Goal: Task Accomplishment & Management: Manage account settings

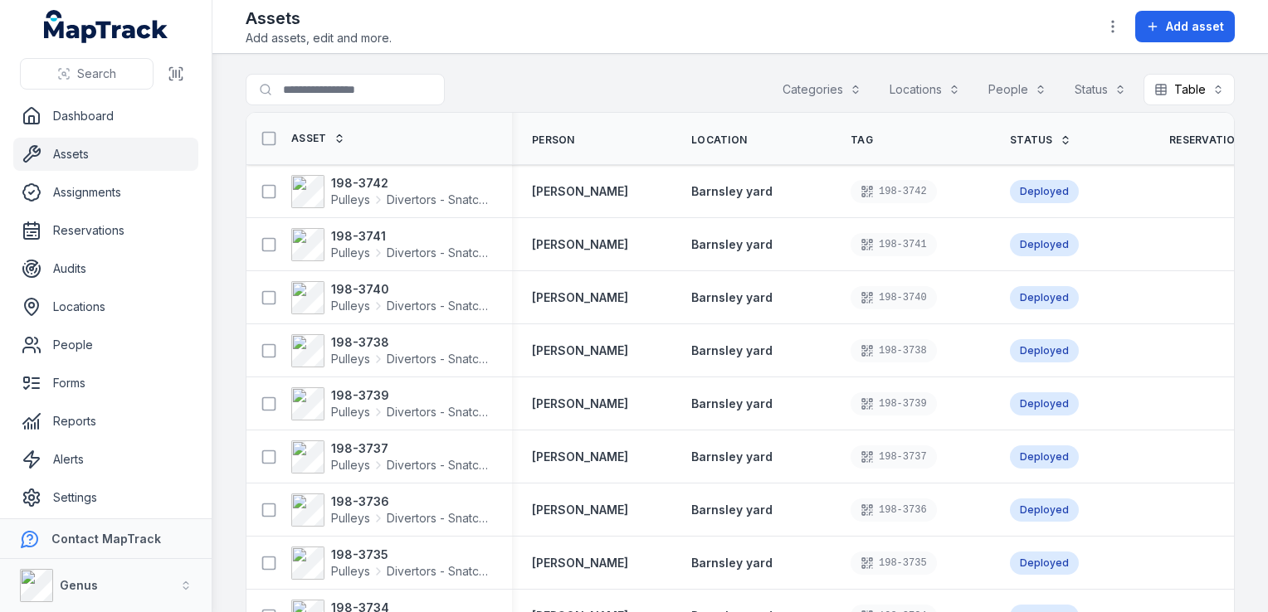
click at [819, 91] on button "Categories" at bounding box center [821, 90] width 100 height 32
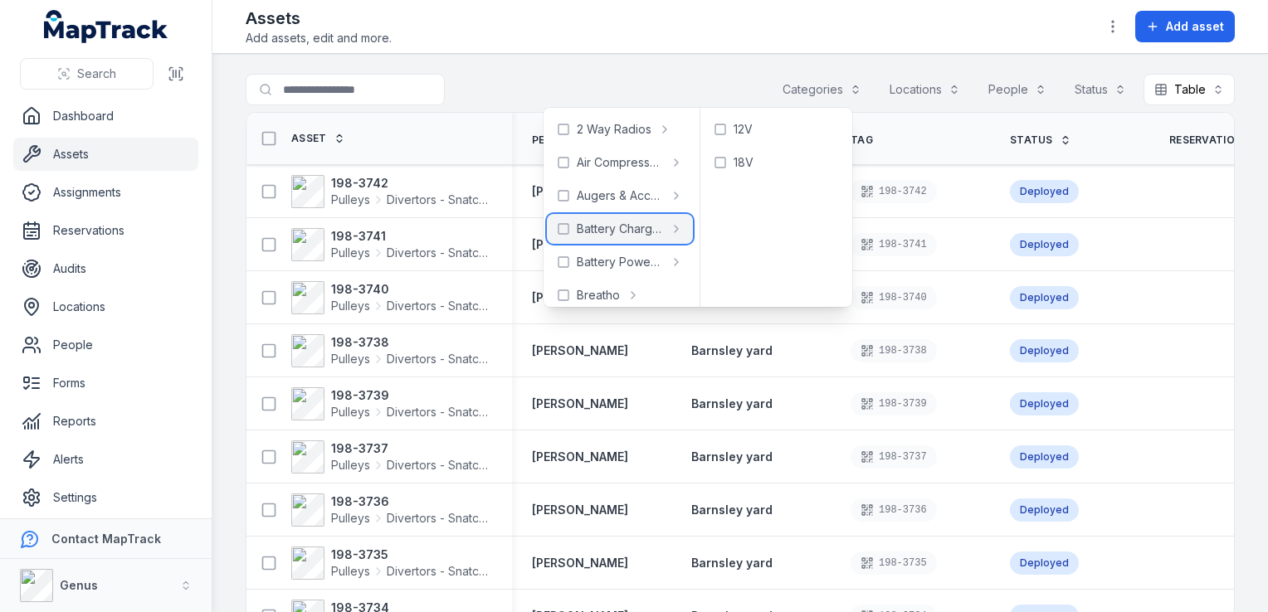
click at [587, 231] on span "Battery Charger" at bounding box center [620, 229] width 86 height 17
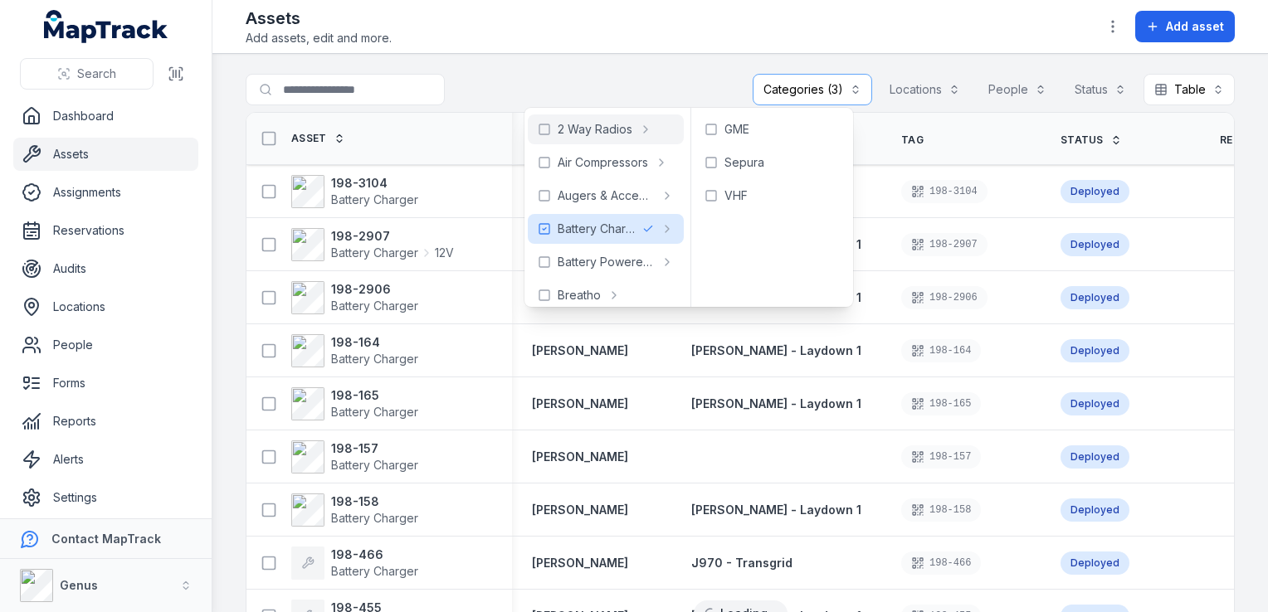
click at [475, 85] on div at bounding box center [378, 90] width 265 height 32
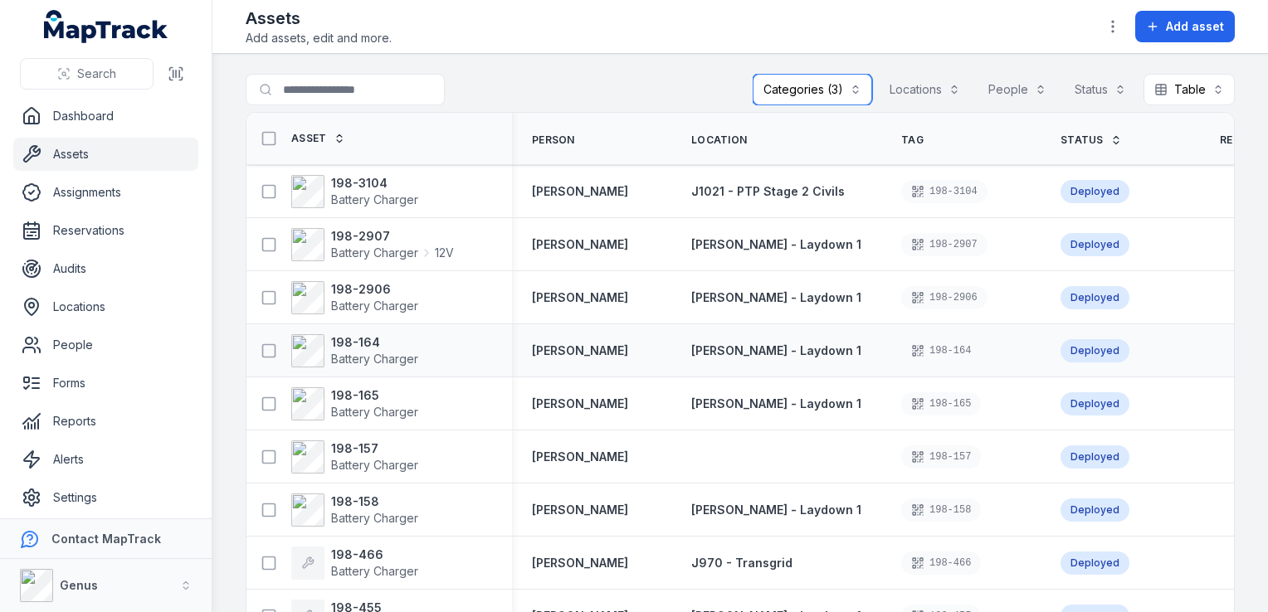
scroll to position [56, 0]
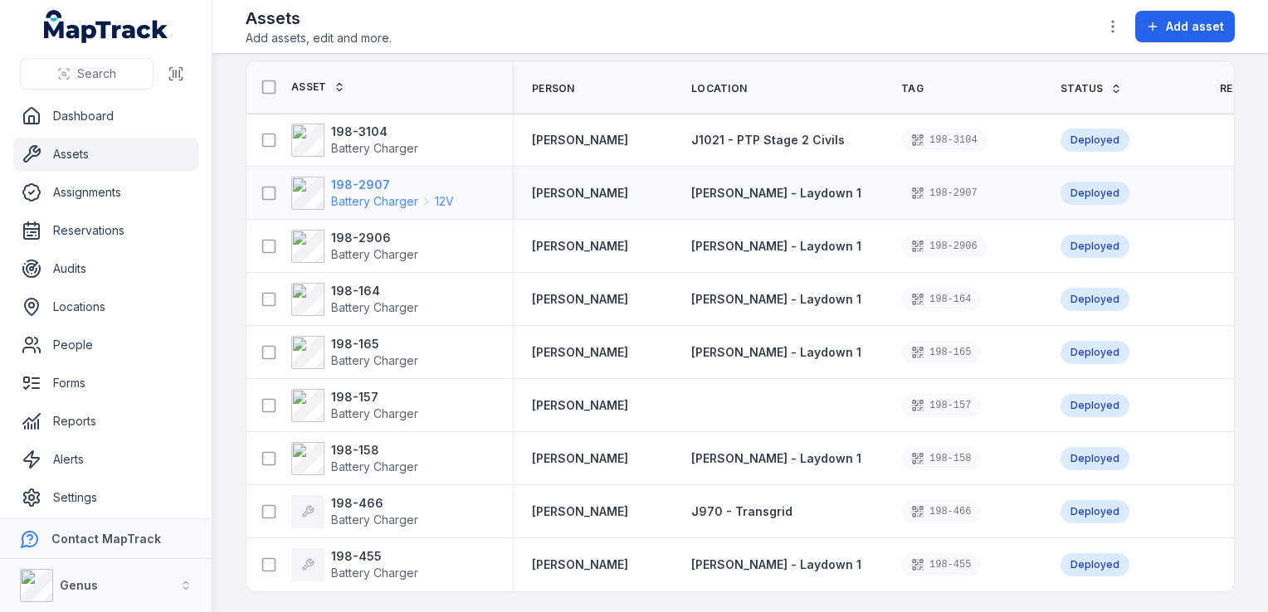
click at [361, 177] on strong "198-2907" at bounding box center [392, 185] width 123 height 17
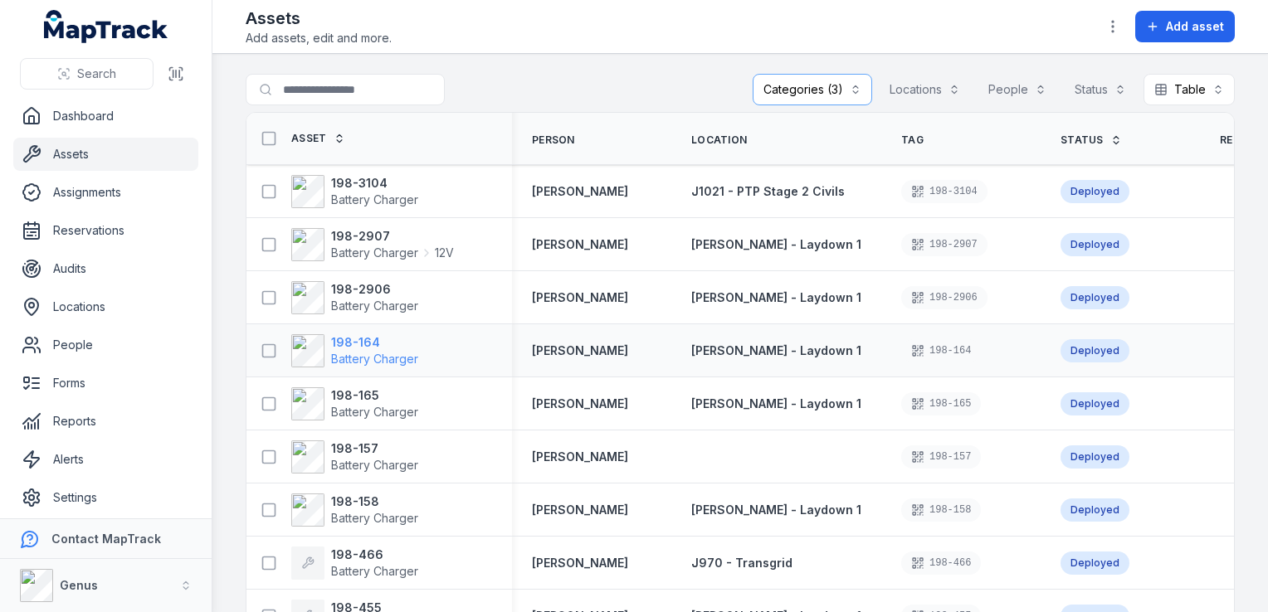
click at [351, 338] on strong "198-164" at bounding box center [374, 342] width 87 height 17
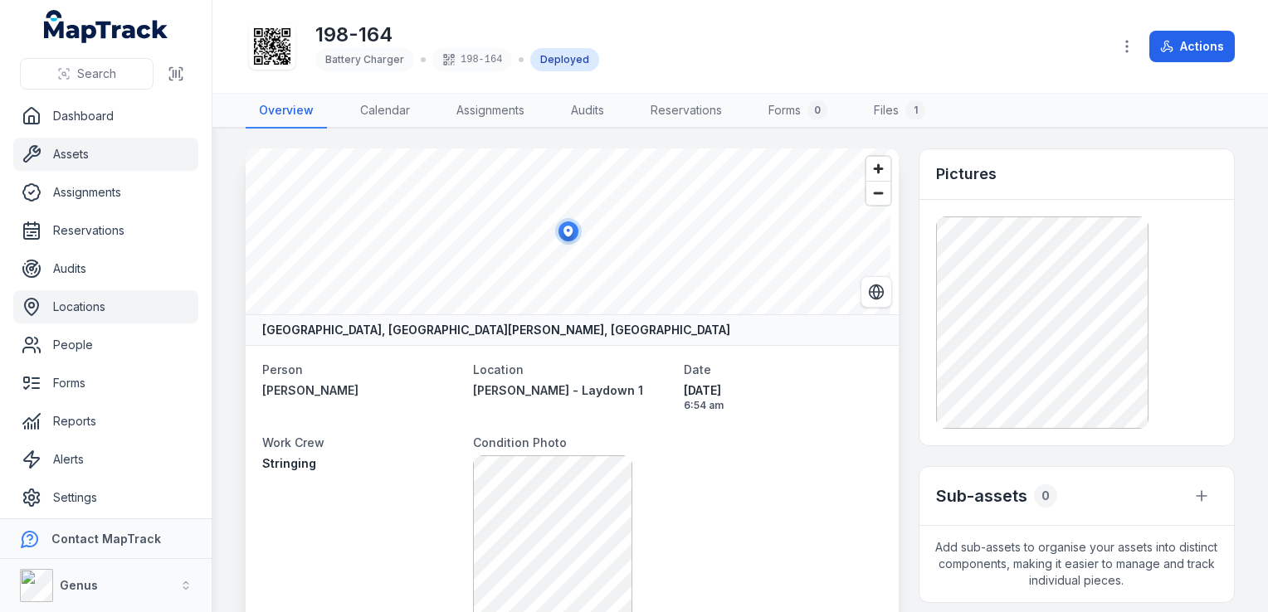
click at [90, 308] on link "Locations" at bounding box center [105, 306] width 185 height 33
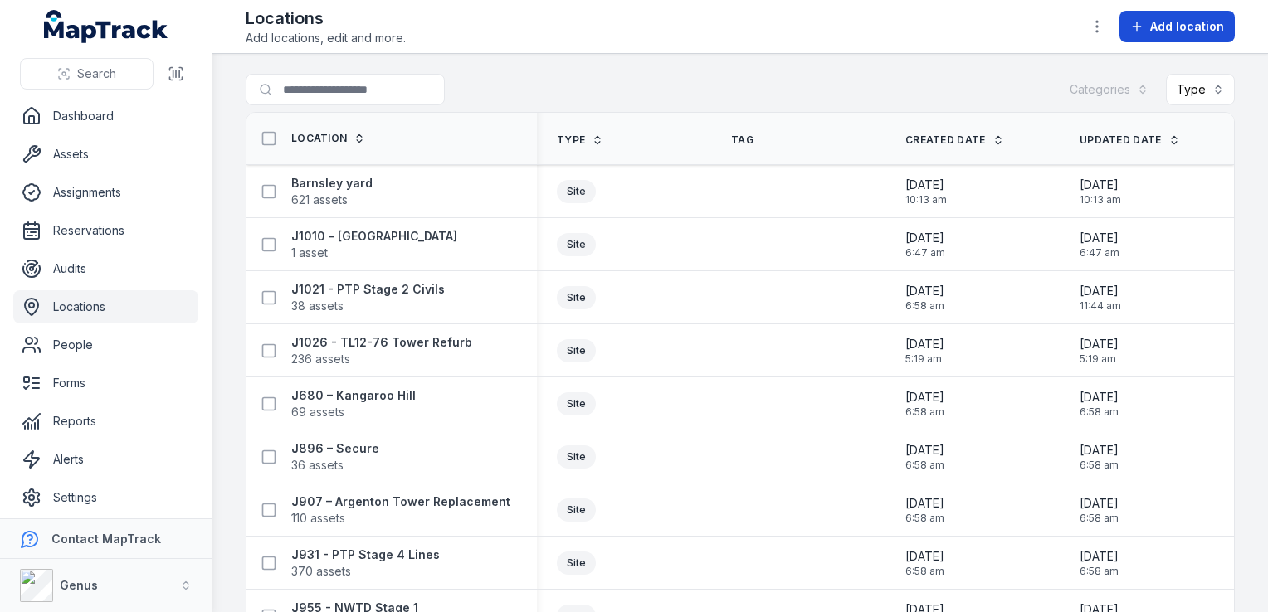
click at [1154, 23] on span "Add location" at bounding box center [1187, 26] width 74 height 17
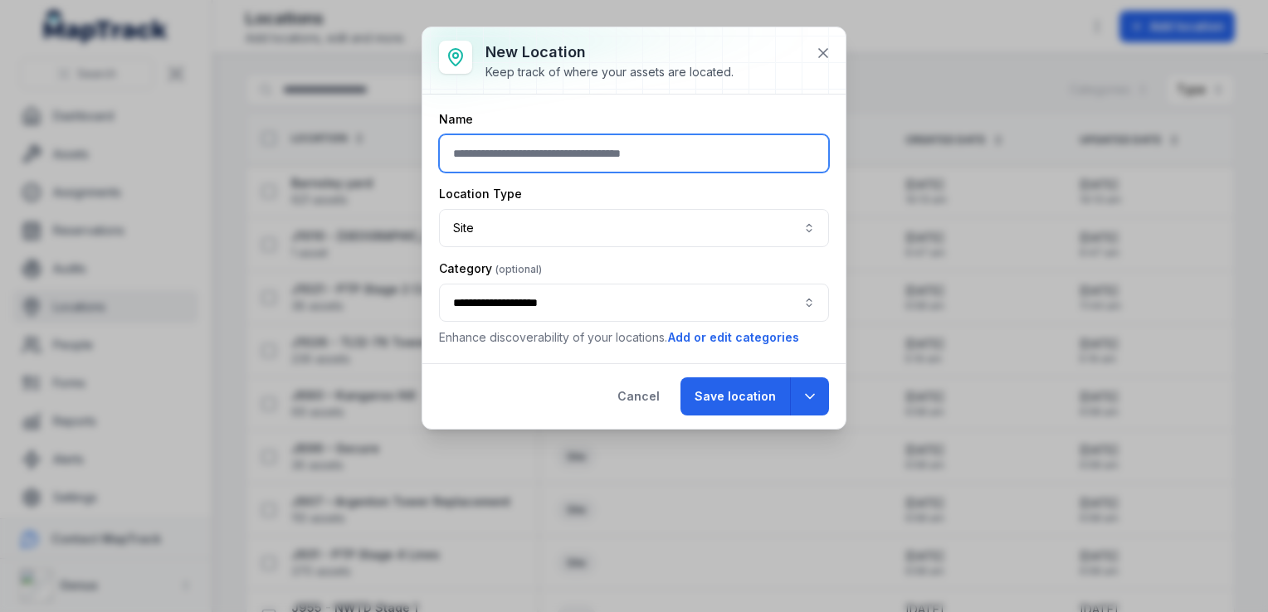
click at [508, 153] on input "text" at bounding box center [634, 153] width 390 height 38
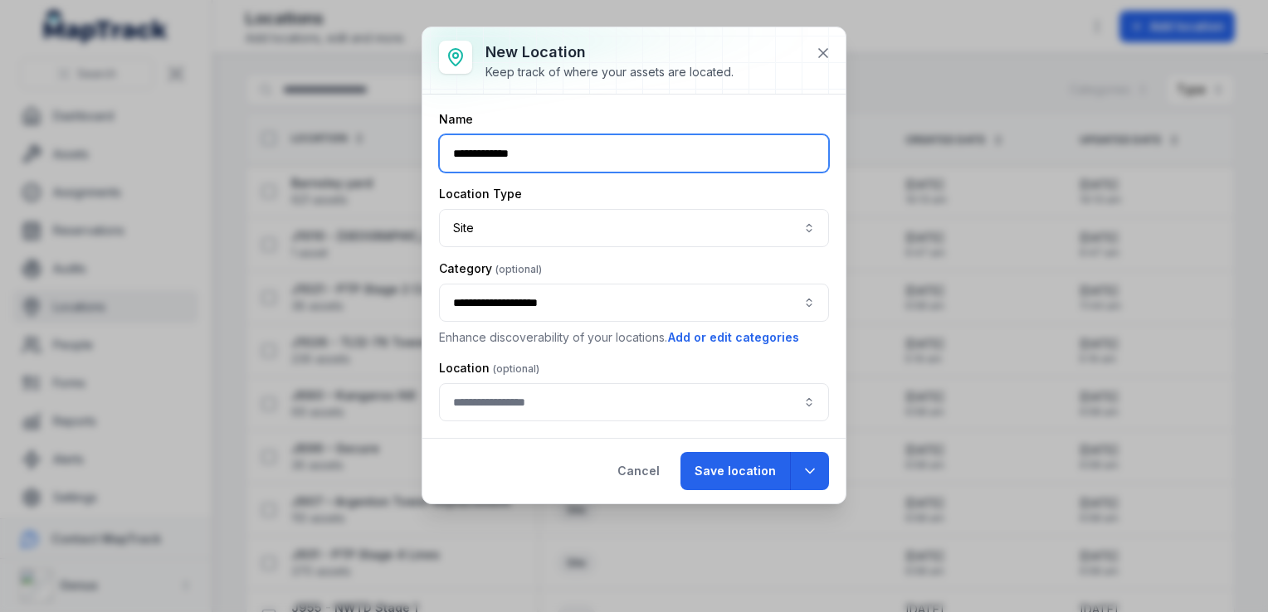
click at [524, 305] on button "**********" at bounding box center [634, 303] width 390 height 38
type input "**********"
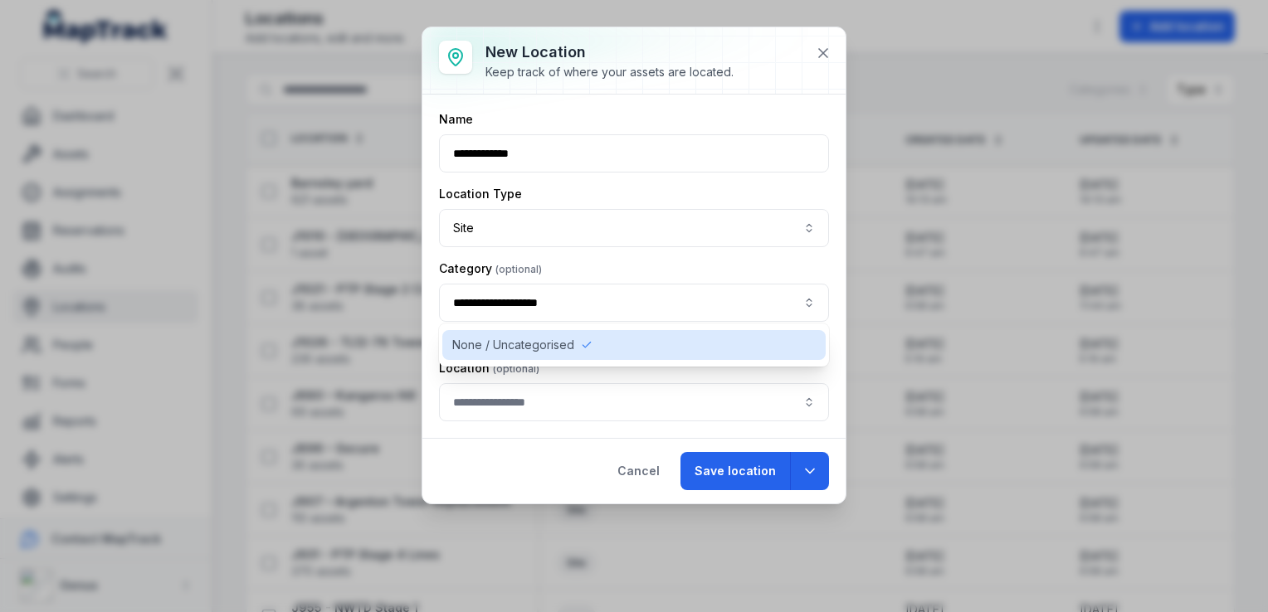
click at [536, 461] on div "Cancel Save location" at bounding box center [633, 471] width 423 height 66
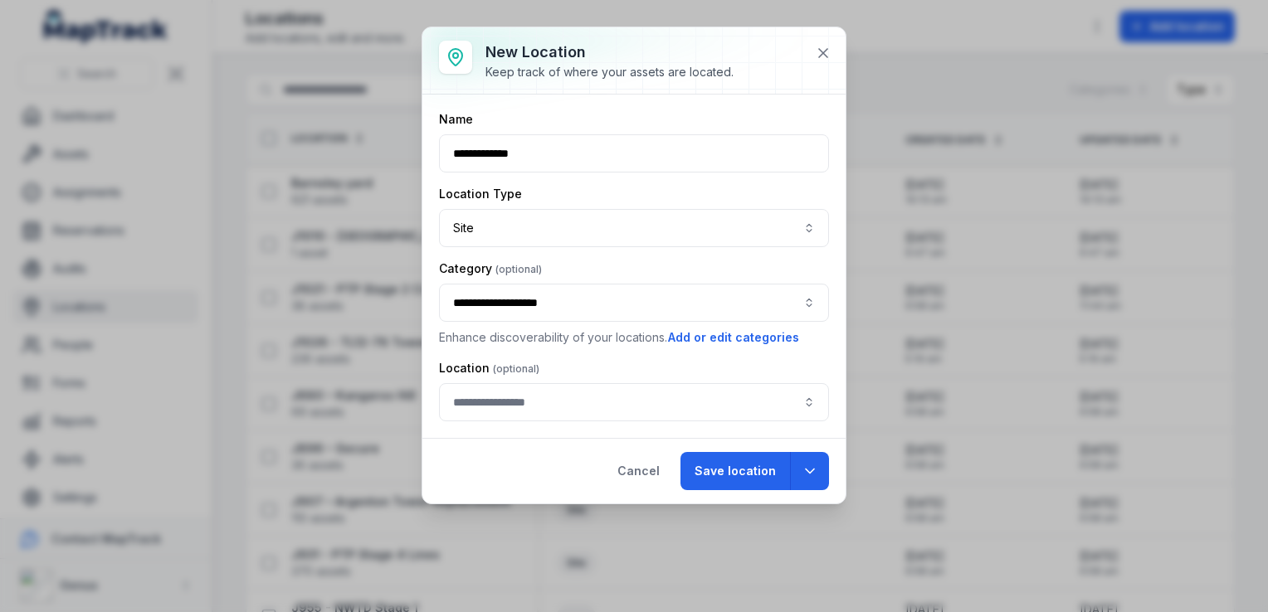
click at [514, 401] on button "button" at bounding box center [634, 402] width 390 height 38
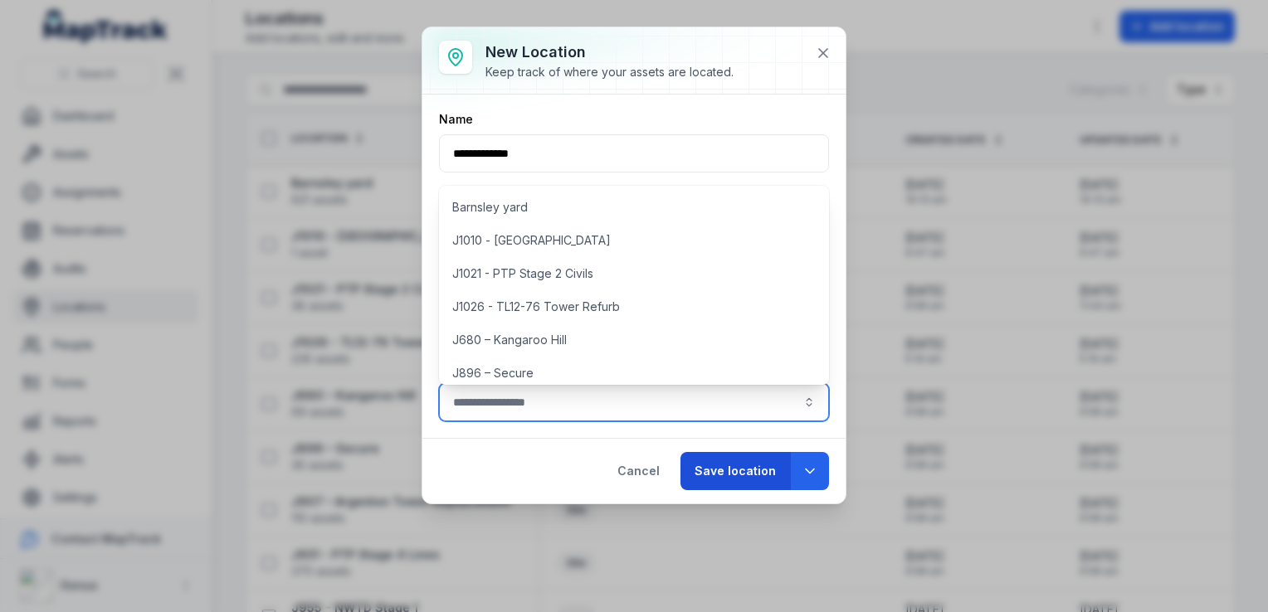
click at [727, 470] on button "Save location" at bounding box center [734, 471] width 109 height 38
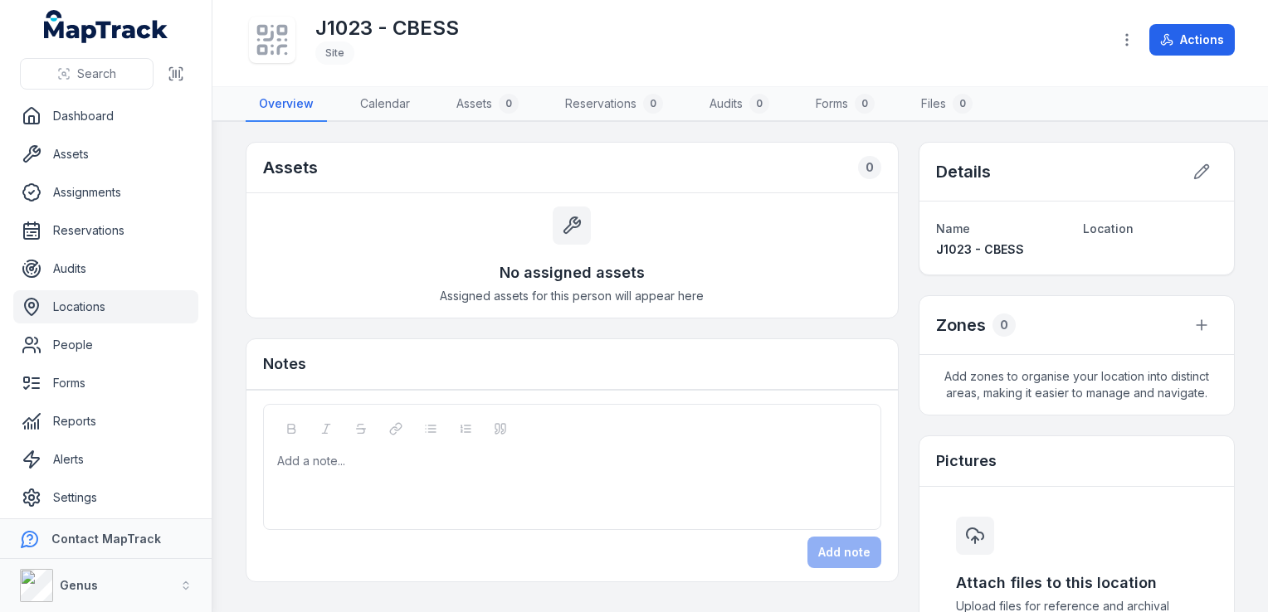
click at [87, 301] on link "Locations" at bounding box center [105, 306] width 185 height 33
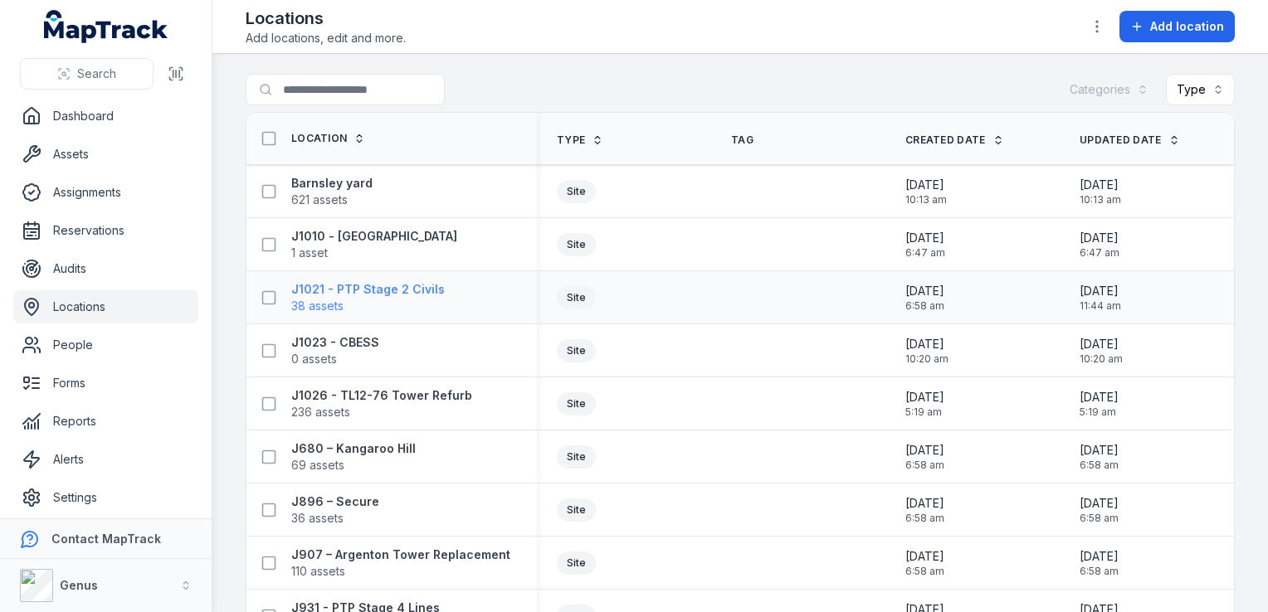
click at [408, 287] on strong "J1021 - PTP Stage 2 Civils" at bounding box center [367, 289] width 153 height 17
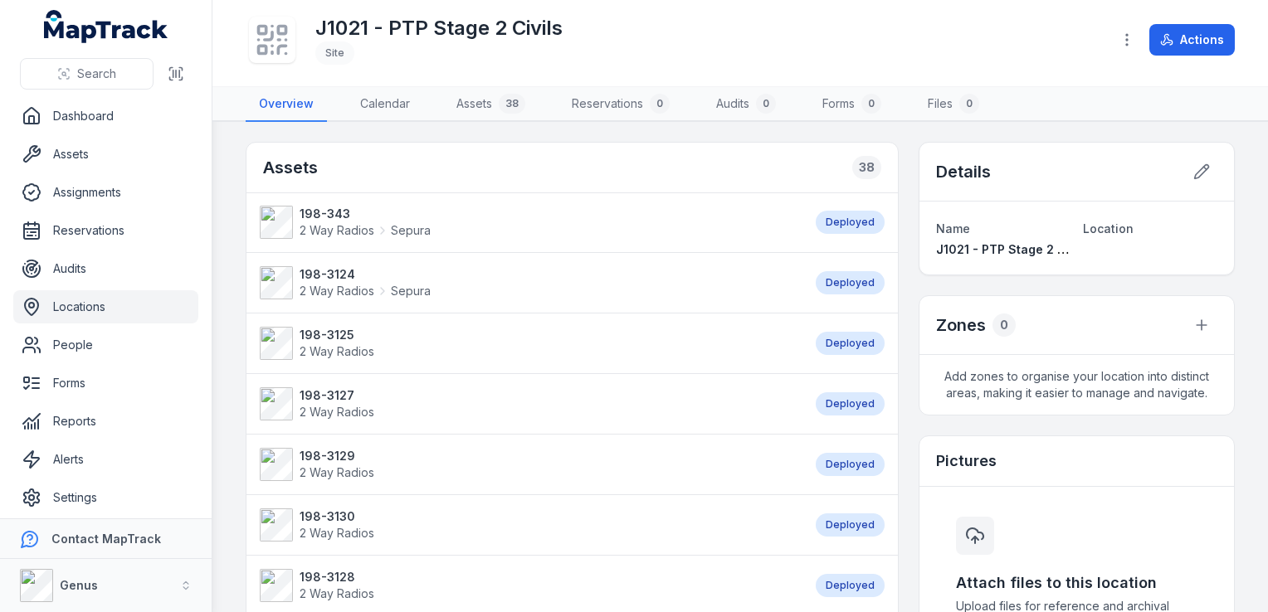
click at [87, 311] on link "Locations" at bounding box center [105, 306] width 185 height 33
